Goal: Information Seeking & Learning: Learn about a topic

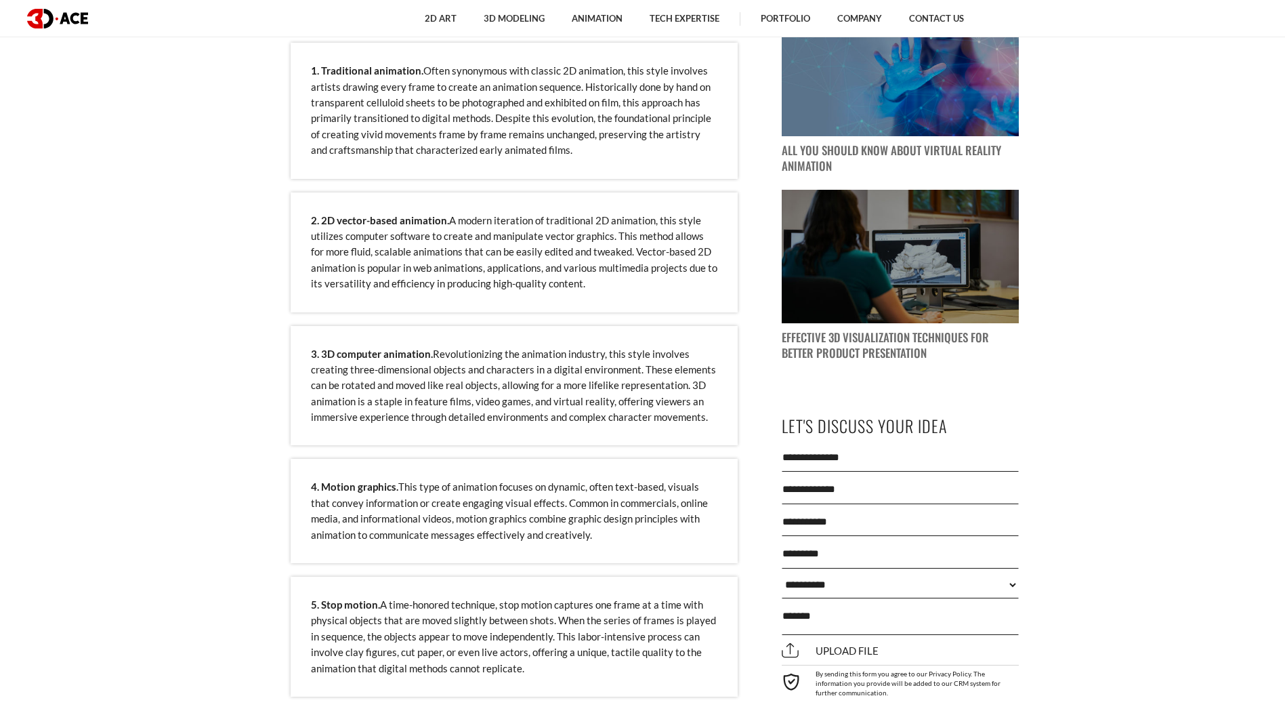
scroll to position [1321, 0]
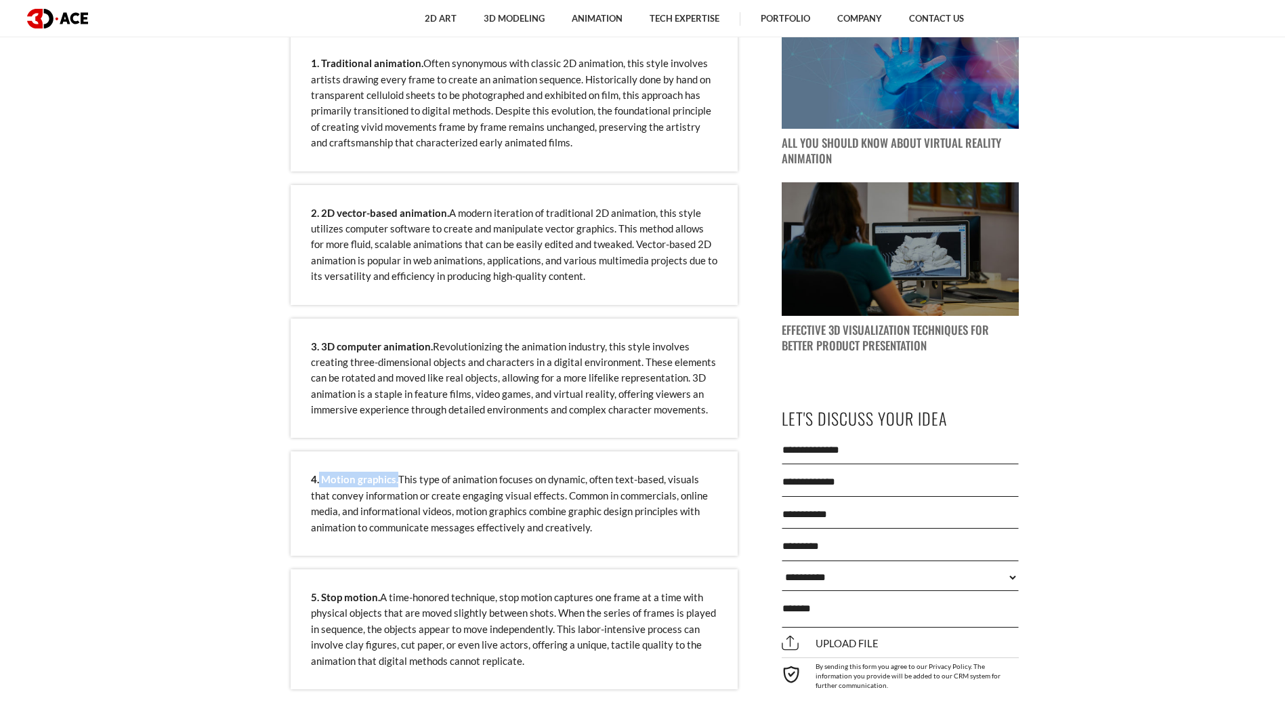
drag, startPoint x: 319, startPoint y: 478, endPoint x: 397, endPoint y: 474, distance: 78.0
click at [397, 474] on p "4. Motion graphics. This type of animation focuses on dynamic, often text-based…" at bounding box center [514, 504] width 407 height 64
copy strong "Motion graphics."
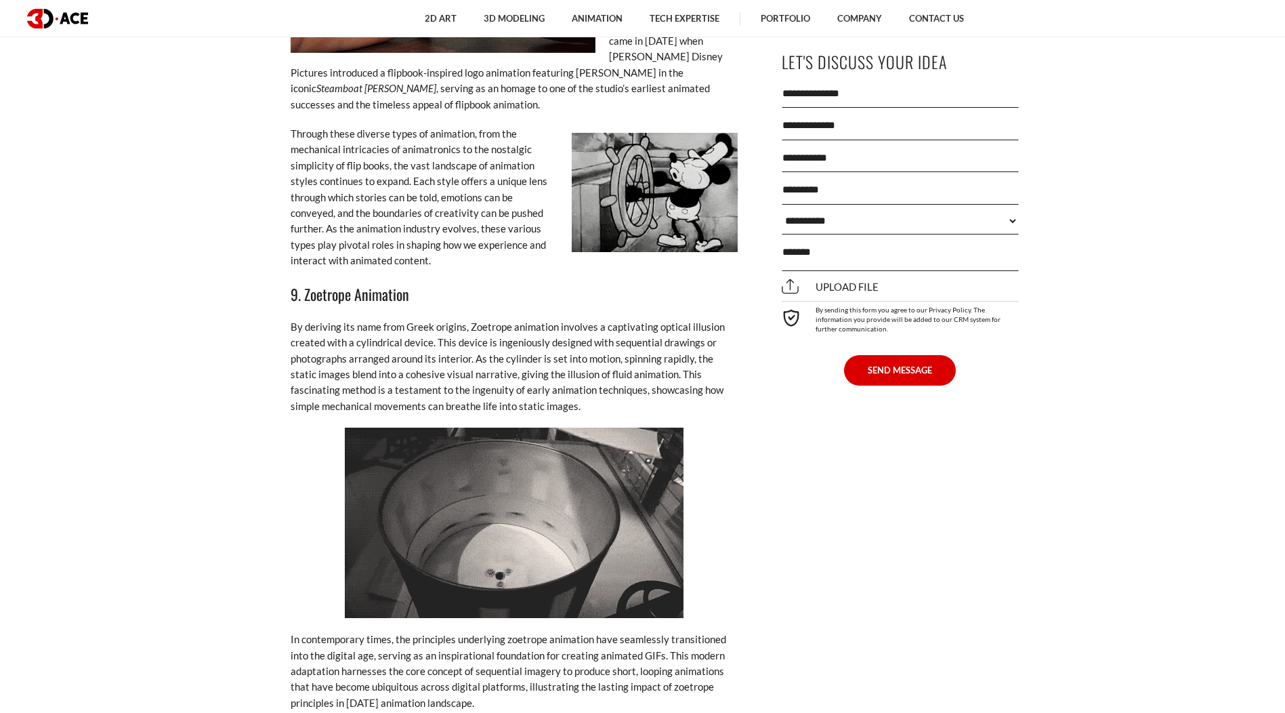
scroll to position [7308, 0]
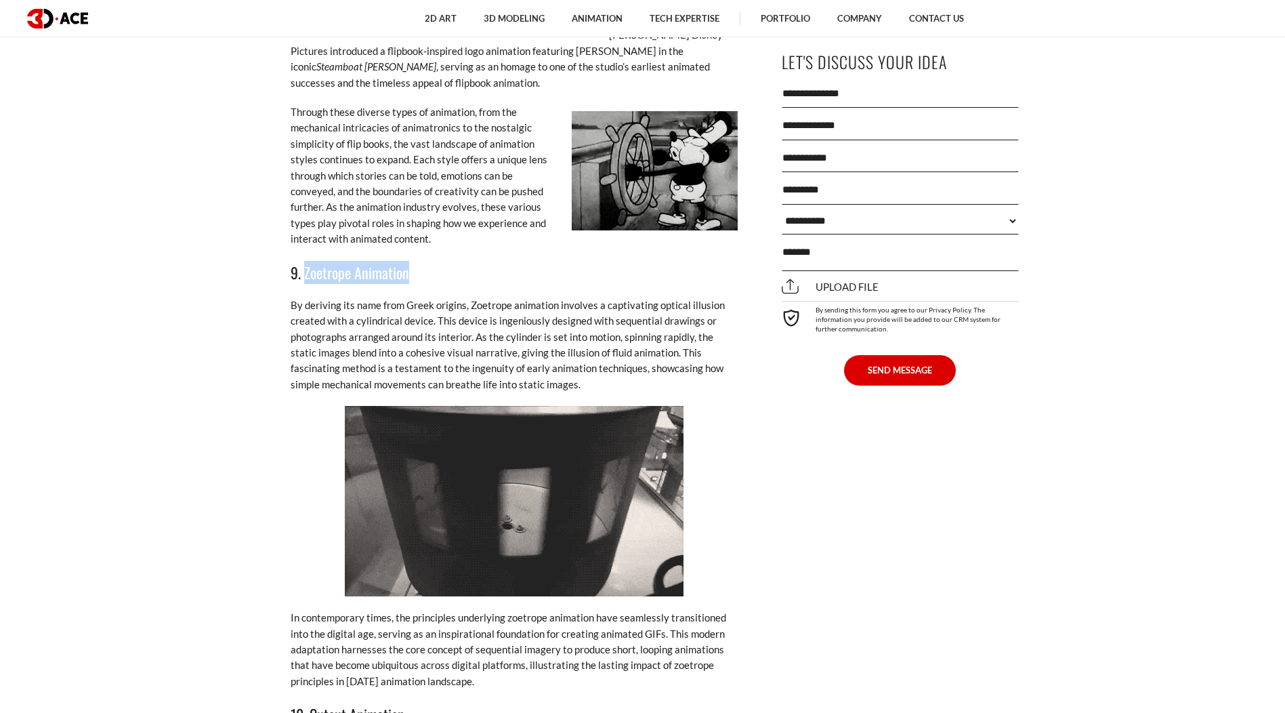
drag, startPoint x: 303, startPoint y: 243, endPoint x: 415, endPoint y: 247, distance: 111.9
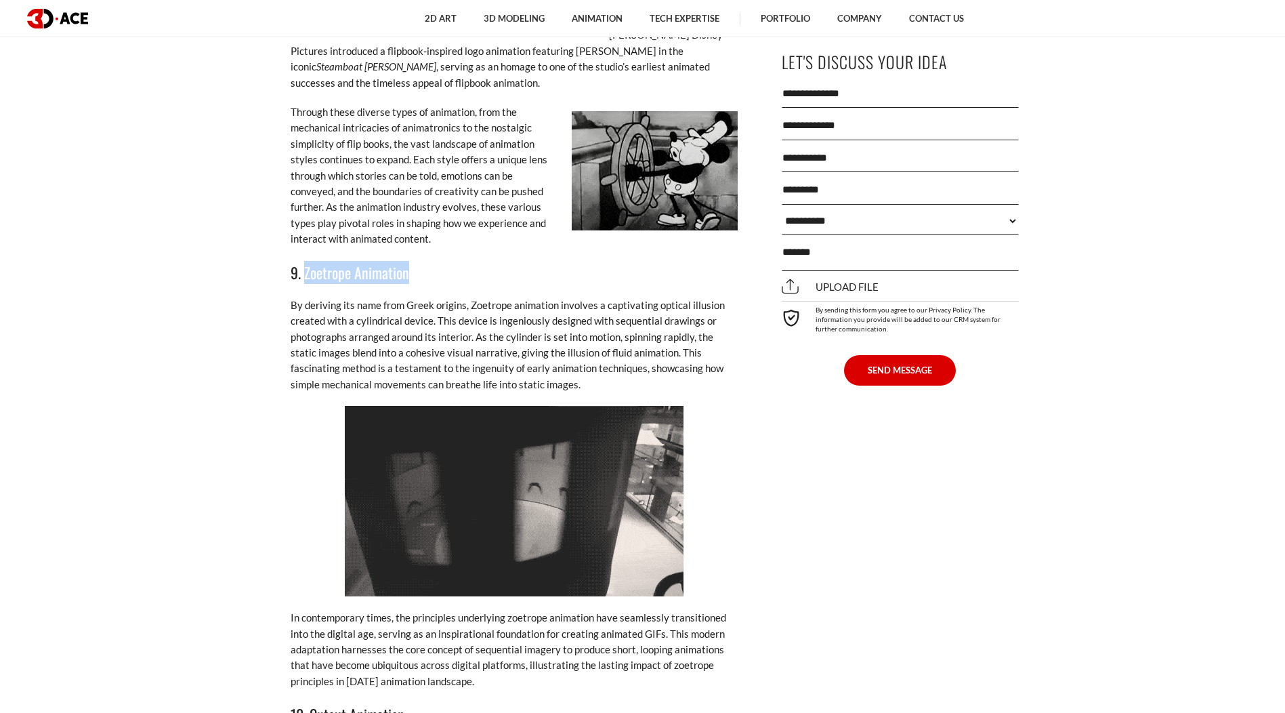
click at [415, 261] on h3 "9. Zoetrope Animation" at bounding box center [514, 272] width 447 height 23
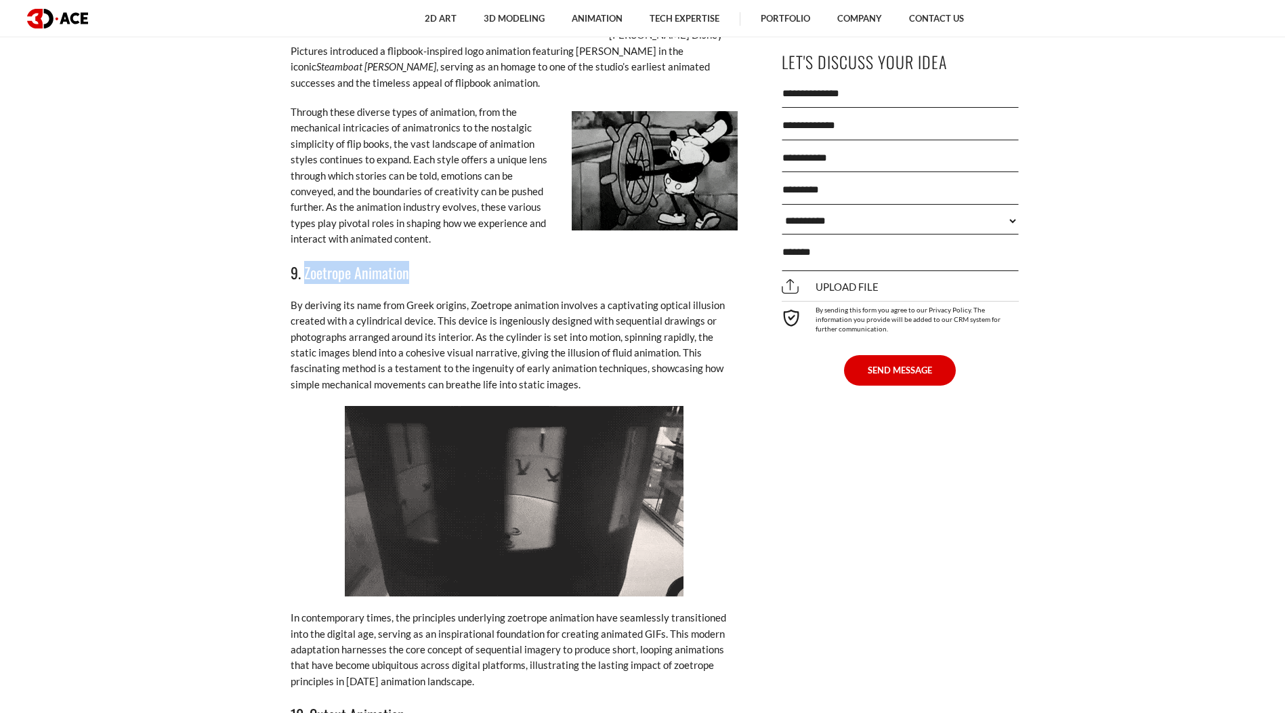
copy h3 "Zoetrope Animation"
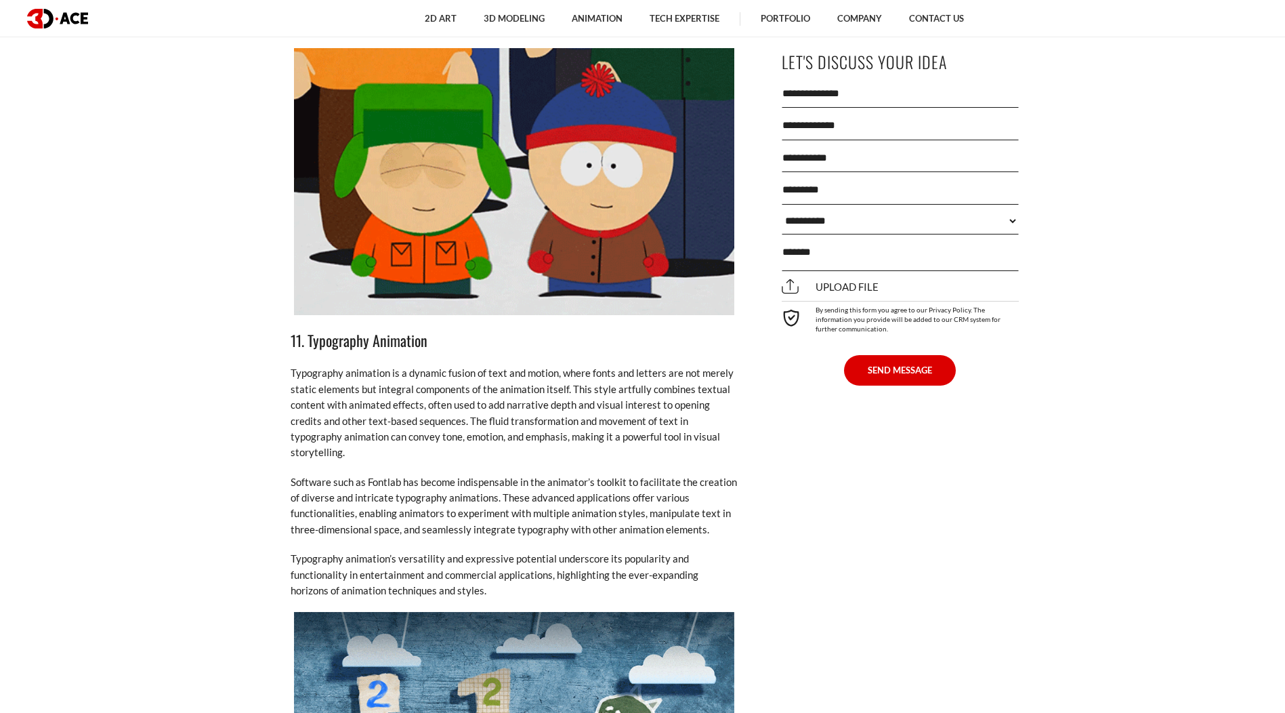
scroll to position [8274, 0]
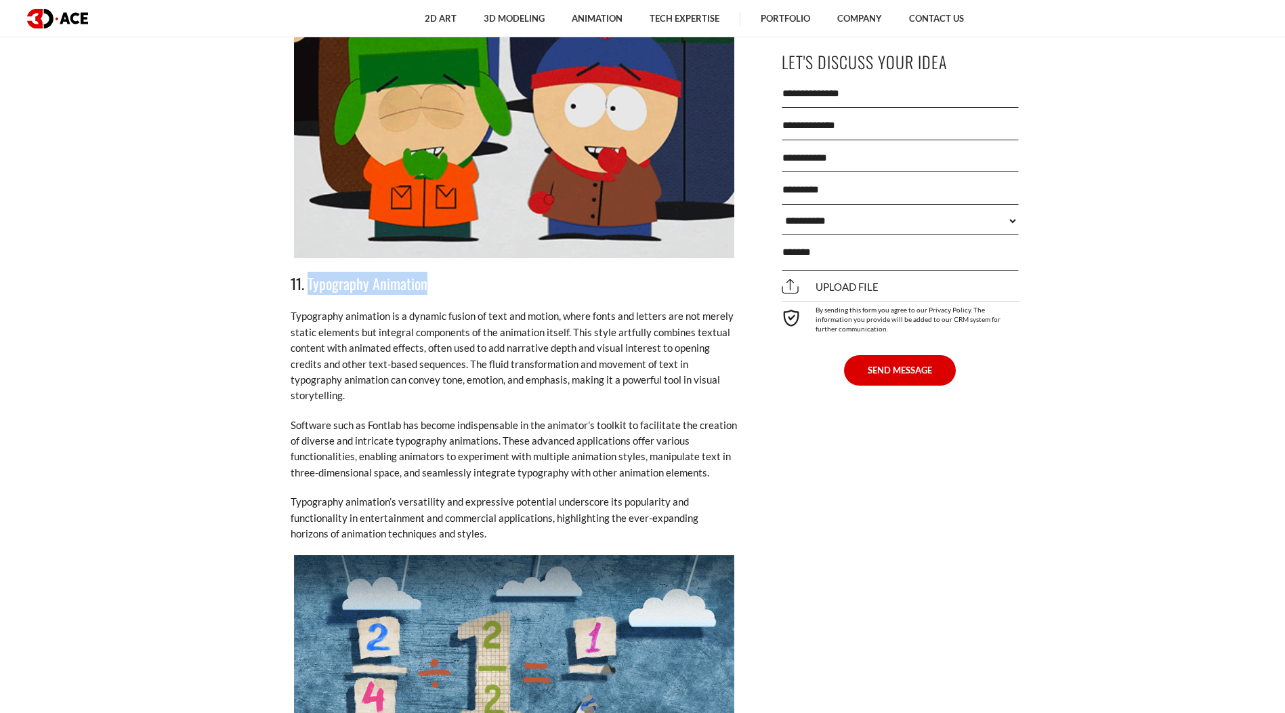
drag, startPoint x: 308, startPoint y: 253, endPoint x: 443, endPoint y: 256, distance: 134.9
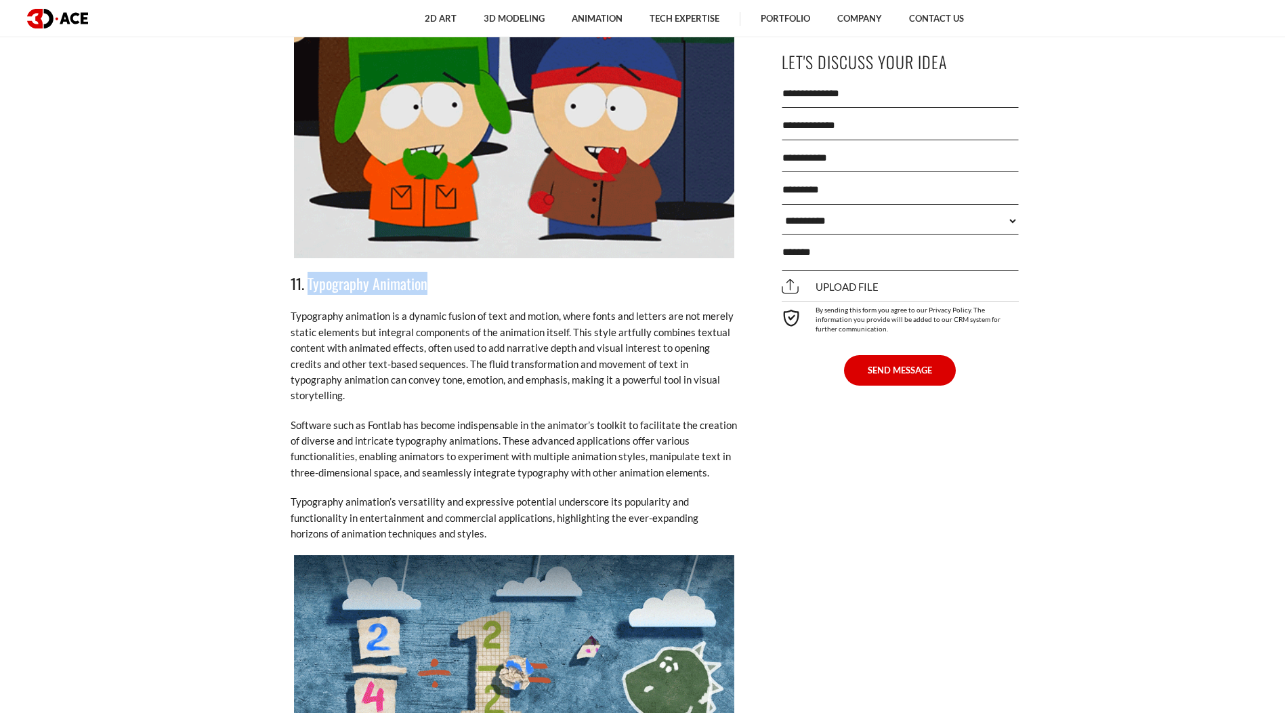
click at [443, 272] on h3 "11. Typography Animation" at bounding box center [514, 283] width 447 height 23
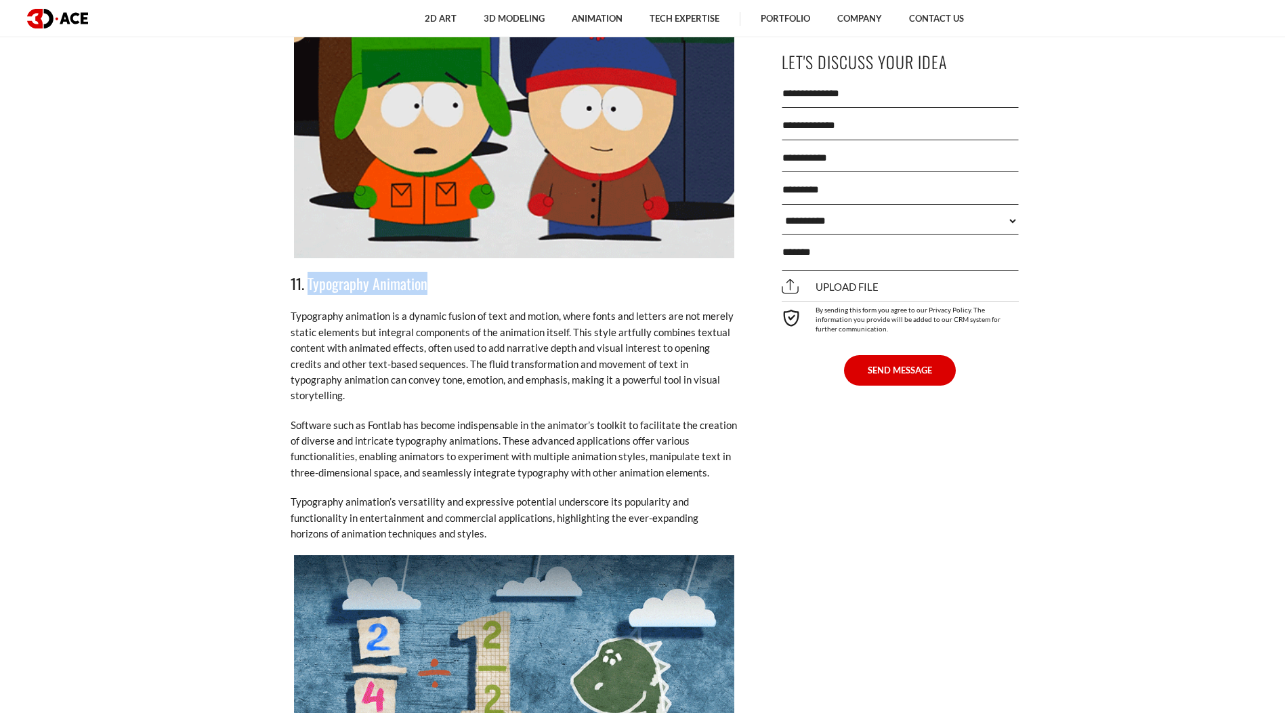
copy h3 "Typography Animation"
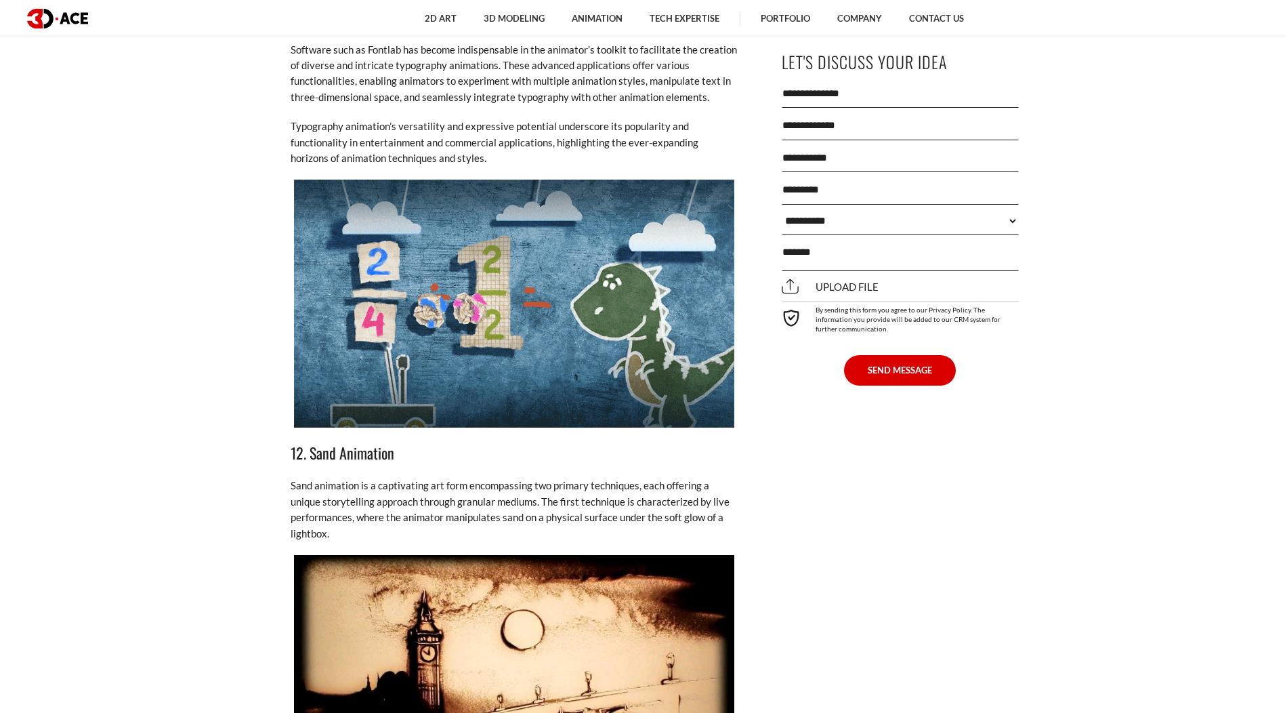
scroll to position [8667, 0]
